Goal: Information Seeking & Learning: Learn about a topic

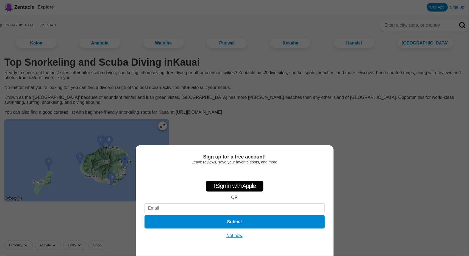
click at [231, 235] on button "Not now" at bounding box center [235, 235] width 20 height 5
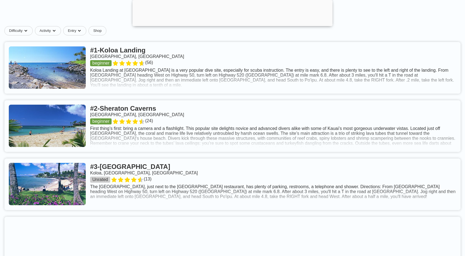
scroll to position [248, 0]
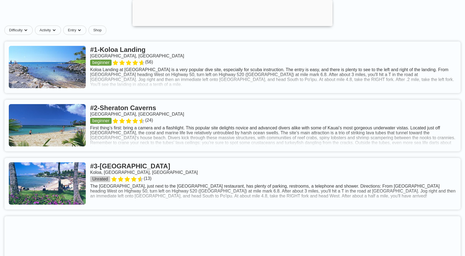
click at [138, 113] on link at bounding box center [232, 126] width 456 height 52
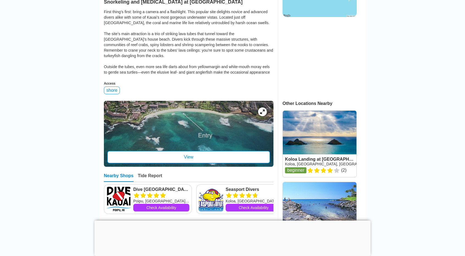
scroll to position [170, 0]
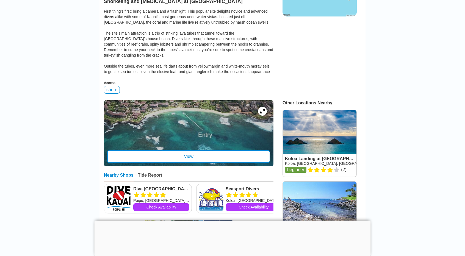
click at [262, 114] on icon at bounding box center [262, 111] width 4 height 4
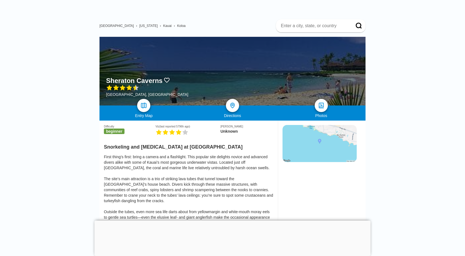
scroll to position [23, 0]
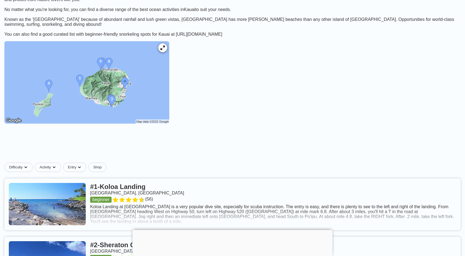
scroll to position [78, 0]
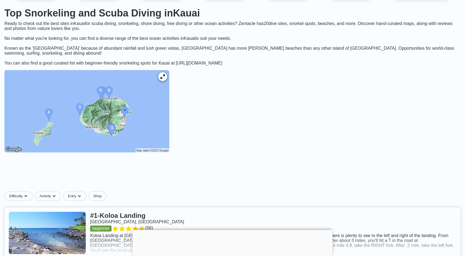
scroll to position [0, 0]
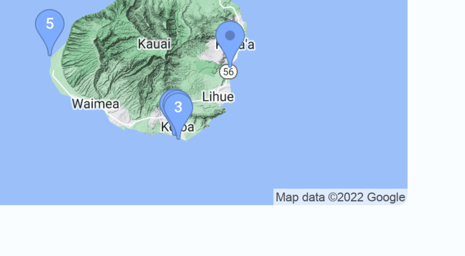
click at [113, 183] on img at bounding box center [86, 160] width 165 height 82
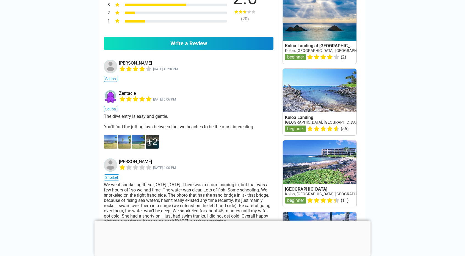
scroll to position [427, 0]
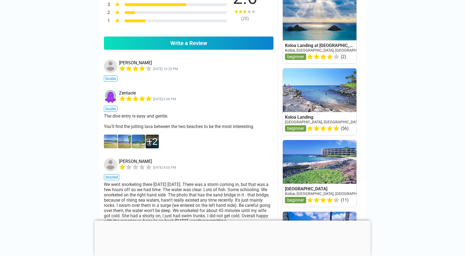
click at [116, 148] on img at bounding box center [110, 142] width 13 height 14
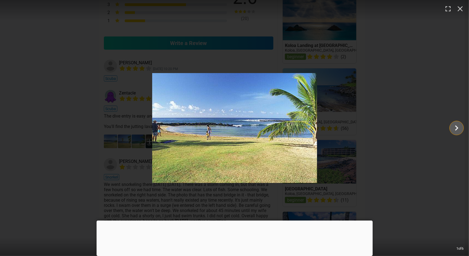
click at [457, 131] on icon "Show slide 2 of 6" at bounding box center [457, 128] width 10 height 13
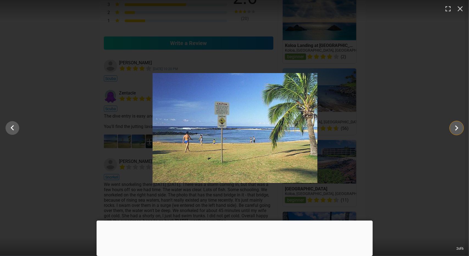
click at [457, 130] on icon "Show slide 3 of 6" at bounding box center [457, 128] width 10 height 13
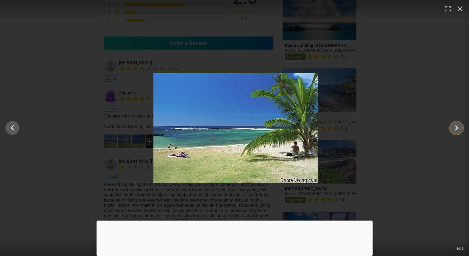
click at [457, 133] on icon "Show slide 4 of 6" at bounding box center [457, 128] width 10 height 13
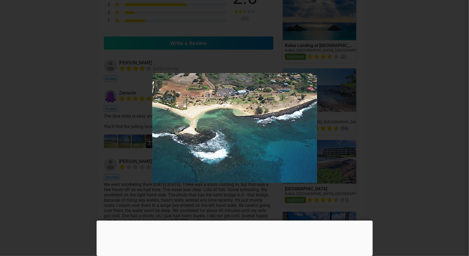
click at [460, 11] on button "button" at bounding box center [461, 6] width 12 height 12
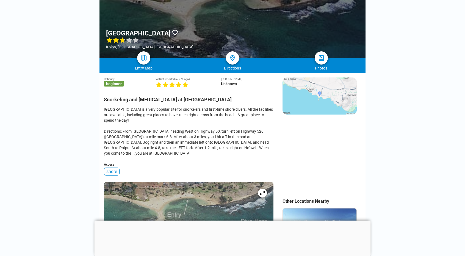
scroll to position [70, 0]
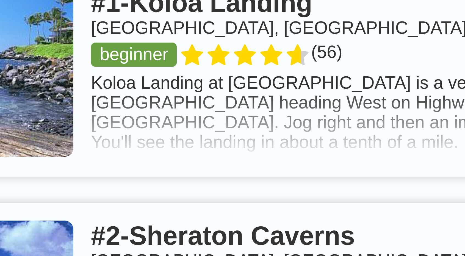
scroll to position [151, 0]
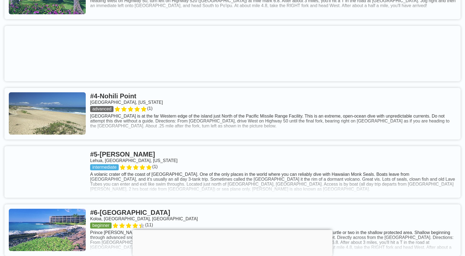
scroll to position [406, 0]
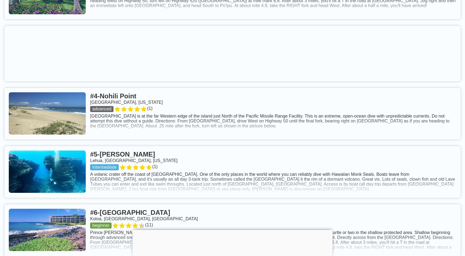
click at [12, 168] on link at bounding box center [232, 172] width 456 height 52
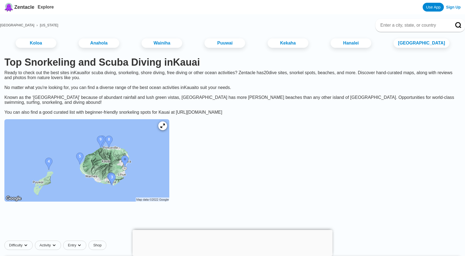
scroll to position [406, 0]
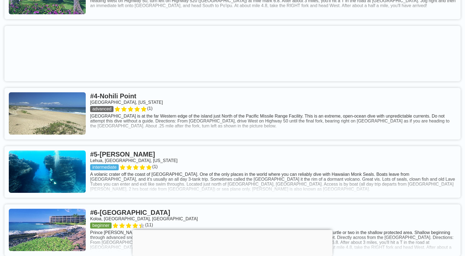
click at [23, 115] on link at bounding box center [232, 114] width 456 height 52
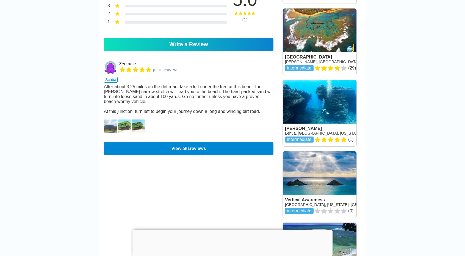
scroll to position [416, 0]
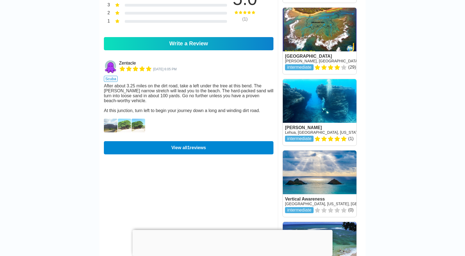
click at [114, 133] on img at bounding box center [110, 126] width 13 height 14
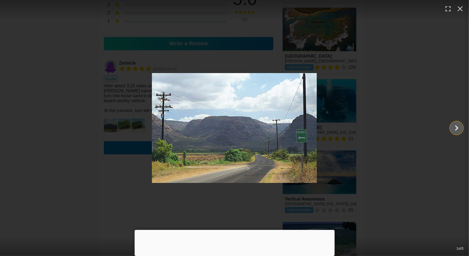
click at [458, 128] on icon "Show slide 2 of 3" at bounding box center [457, 128] width 3 height 5
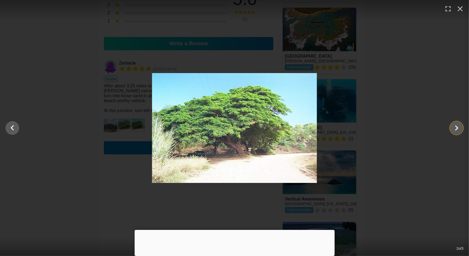
click at [458, 128] on icon "Show slide 3 of 3" at bounding box center [457, 128] width 3 height 5
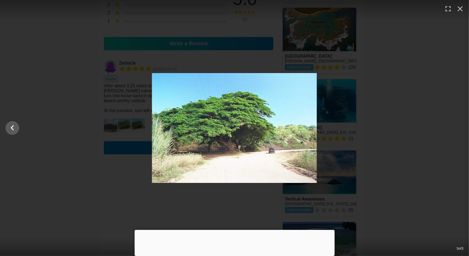
click at [458, 128] on div at bounding box center [234, 128] width 469 height 110
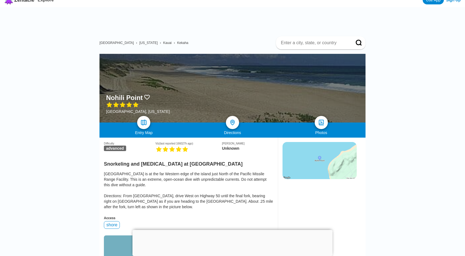
scroll to position [0, 0]
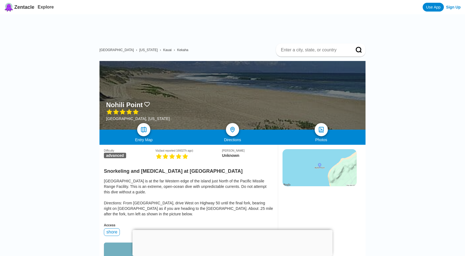
click at [320, 128] on img at bounding box center [321, 129] width 7 height 7
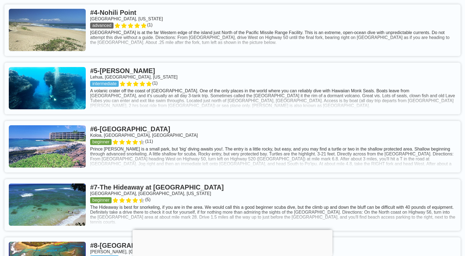
scroll to position [491, 0]
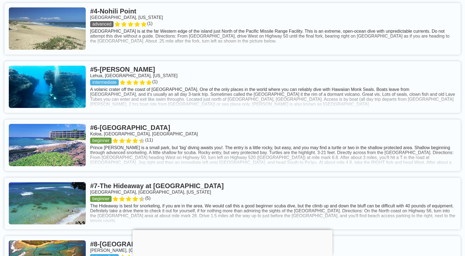
click at [66, 141] on link at bounding box center [232, 146] width 456 height 52
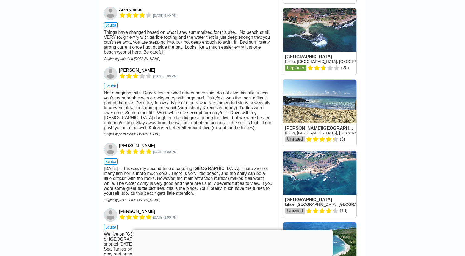
scroll to position [558, 0]
